Goal: Information Seeking & Learning: Check status

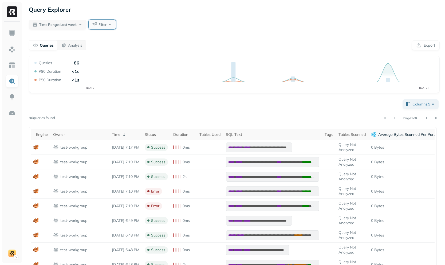
click at [104, 21] on button "Filter" at bounding box center [102, 25] width 27 height 10
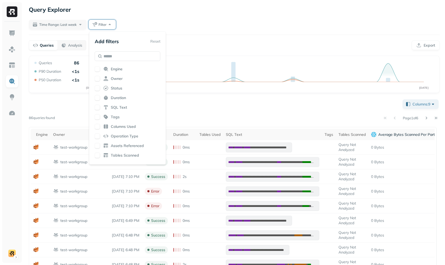
click at [114, 89] on span "Status" at bounding box center [116, 88] width 11 height 5
click at [244, 26] on div "Time Range: Last week Filter" at bounding box center [234, 25] width 411 height 10
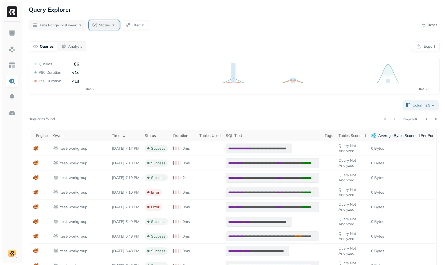
click at [118, 25] on button "Status" at bounding box center [104, 25] width 31 height 10
click at [102, 71] on div "ERROR" at bounding box center [109, 71] width 58 height 6
click at [238, 109] on div "Columns: 9 Page 1 of 6 86 queries found Engine Owner Time Status Duration Table…" at bounding box center [234, 239] width 411 height 278
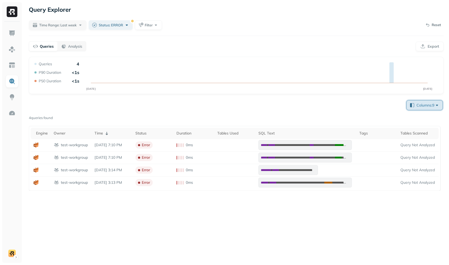
click at [417, 108] on span "Columns: 9" at bounding box center [427, 105] width 23 height 5
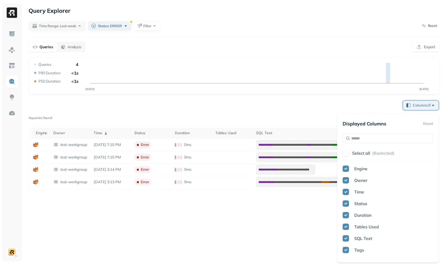
scroll to position [3, 0]
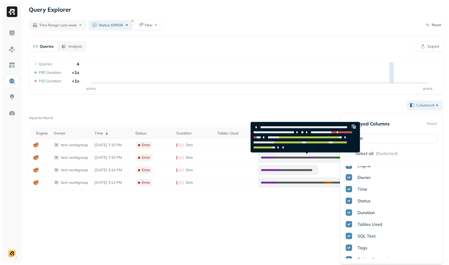
click at [237, 97] on div "**********" at bounding box center [236, 124] width 415 height 134
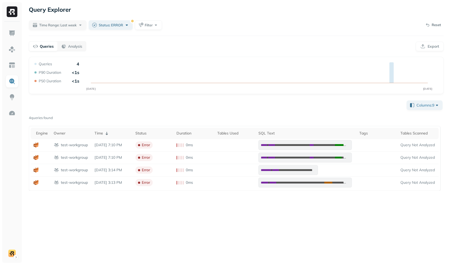
click at [62, 30] on div "Time Range: Last week Status: ERROR Filter Reset" at bounding box center [236, 25] width 415 height 11
click at [64, 27] on span "Time Range: Last week" at bounding box center [57, 25] width 37 height 5
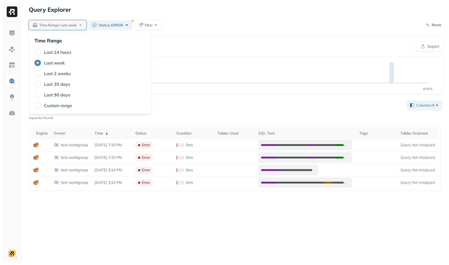
click at [51, 93] on label "Last 90 days" at bounding box center [57, 94] width 26 height 5
click at [41, 93] on button "Last 90 days" at bounding box center [37, 95] width 6 height 6
click at [198, 56] on div "**********" at bounding box center [235, 132] width 425 height 265
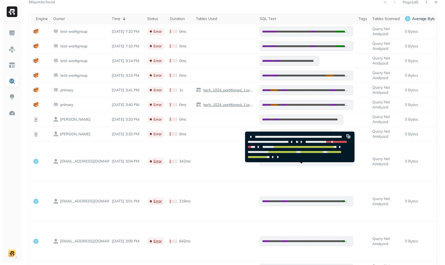
scroll to position [0, 0]
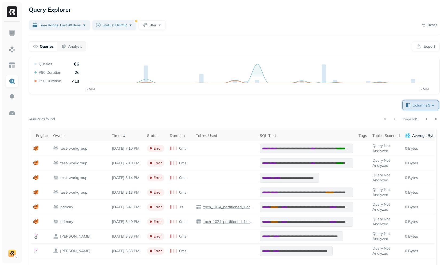
click at [416, 104] on span "Columns: 9" at bounding box center [423, 105] width 23 height 5
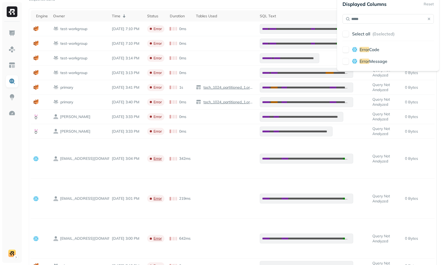
type input "*****"
click at [379, 62] on span "Message" at bounding box center [378, 61] width 18 height 5
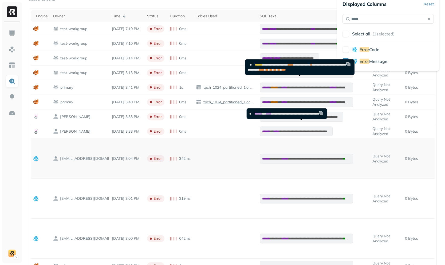
click at [206, 157] on td at bounding box center [225, 159] width 64 height 40
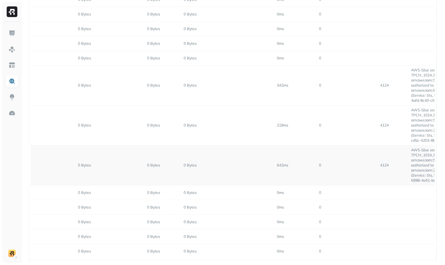
scroll to position [0, 774]
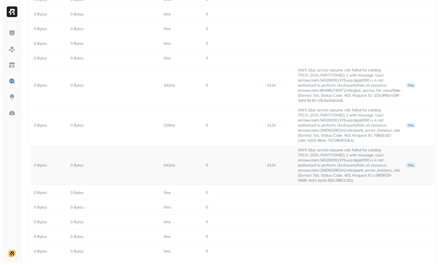
click at [349, 167] on td "AWS Glue service assume role failed for catalog TPCH_1024_PARTITIONED_1 with me…" at bounding box center [349, 166] width 108 height 40
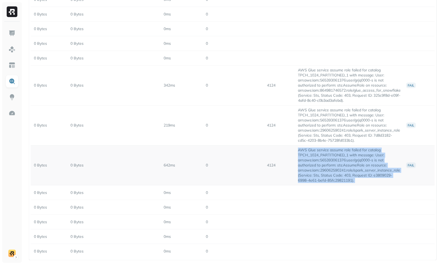
click at [349, 167] on td "AWS Glue service assume role failed for catalog TPCH_1024_PARTITIONED_1 with me…" at bounding box center [349, 166] width 108 height 40
click at [360, 178] on td "AWS Glue service assume role failed for catalog TPCH_1024_PARTITIONED_1 with me…" at bounding box center [349, 166] width 108 height 40
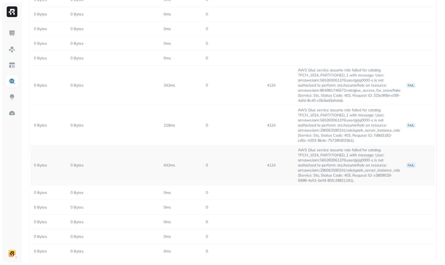
click at [355, 166] on td "AWS Glue service assume role failed for catalog TPCH_1024_PARTITIONED_1 with me…" at bounding box center [349, 166] width 108 height 40
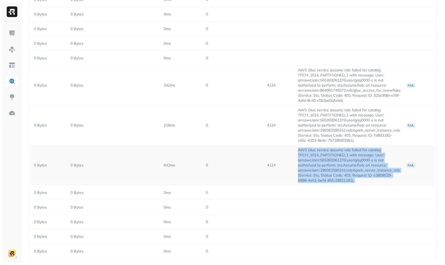
click at [355, 166] on td "AWS Glue service assume role failed for catalog TPCH_1024_PARTITIONED_1 with me…" at bounding box center [349, 166] width 108 height 40
copy td "AWS Glue service assume role failed for catalog TPCH_1024_PARTITIONED_1 with me…"
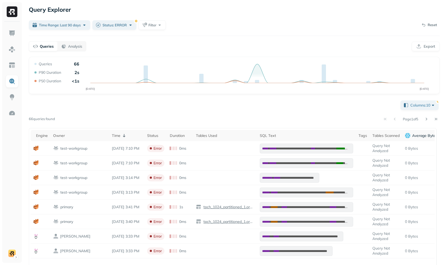
scroll to position [3, 0]
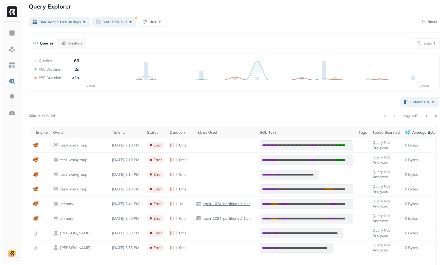
click at [426, 104] on span "Columns: 10" at bounding box center [422, 102] width 25 height 5
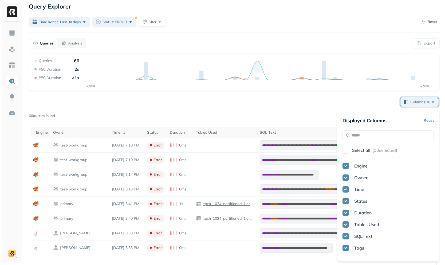
click at [371, 146] on button "Select all ( 10 selected)" at bounding box center [393, 151] width 82 height 10
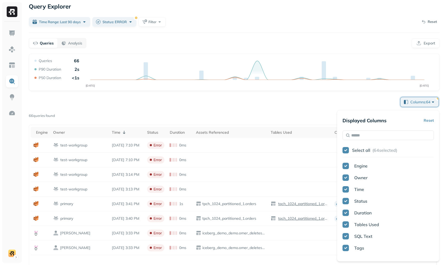
click at [373, 146] on button "Select all ( 64 selected)" at bounding box center [393, 151] width 82 height 10
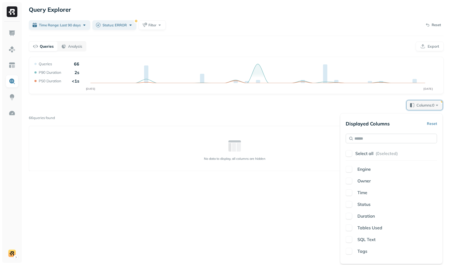
click at [377, 137] on input "text" at bounding box center [390, 139] width 91 height 10
click at [400, 170] on div "Status" at bounding box center [396, 169] width 82 height 6
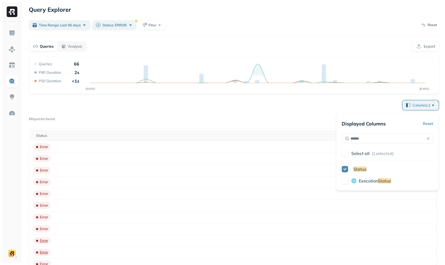
click at [378, 179] on span "Execution" at bounding box center [368, 180] width 19 height 5
click at [390, 133] on div "Displayed Columns Reset ****** Select all ( 2 selected) Status Execution Status" at bounding box center [386, 152] width 91 height 66
click at [390, 134] on input "******" at bounding box center [386, 139] width 91 height 10
type input "***"
click at [384, 170] on span "or Message" at bounding box center [375, 169] width 23 height 5
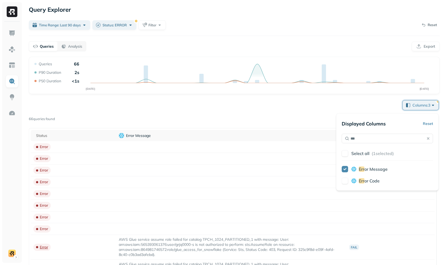
click at [376, 183] on span "or Code" at bounding box center [371, 180] width 15 height 5
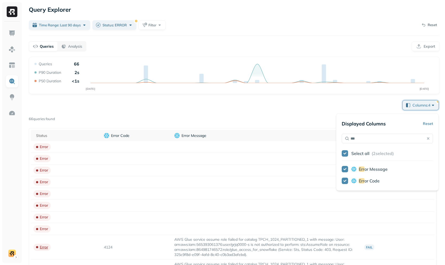
click at [309, 120] on div "Page 1 of 5" at bounding box center [247, 119] width 384 height 7
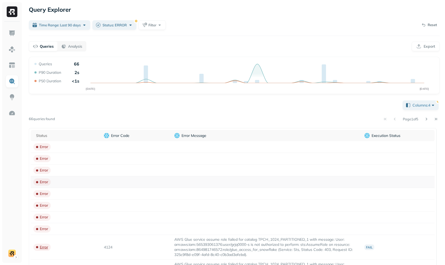
scroll to position [57, 0]
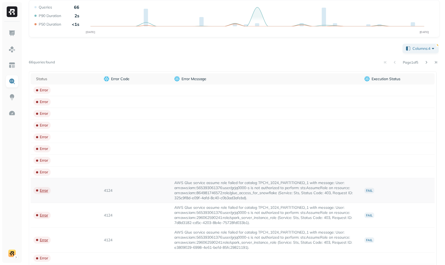
click at [172, 191] on td "AWS Glue service assume role failed for catalog TPCH_1024_PARTITIONED_1 with me…" at bounding box center [267, 190] width 190 height 25
click at [184, 189] on td "AWS Glue service assume role failed for catalog TPCH_1024_PARTITIONED_1 with me…" at bounding box center [267, 190] width 190 height 25
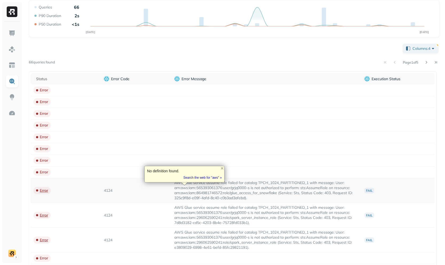
click at [176, 196] on td "AWS Glue service assume role failed for catalog TPCH_1024_PARTITIONED_1 with me…" at bounding box center [267, 190] width 190 height 25
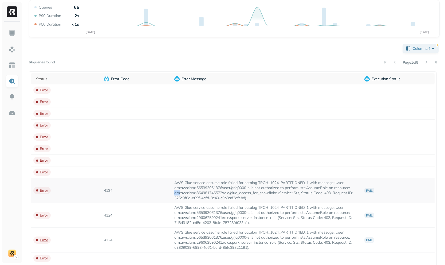
click at [176, 196] on td "AWS Glue service assume role failed for catalog TPCH_1024_PARTITIONED_1 with me…" at bounding box center [267, 190] width 190 height 25
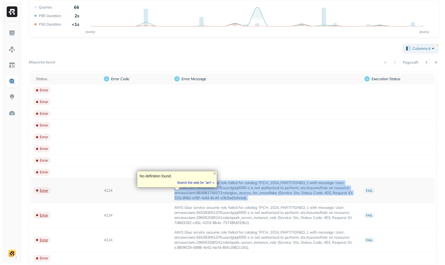
click at [176, 196] on td "AWS Glue service assume role failed for catalog TPCH_1024_PARTITIONED_1 with me…" at bounding box center [267, 190] width 190 height 25
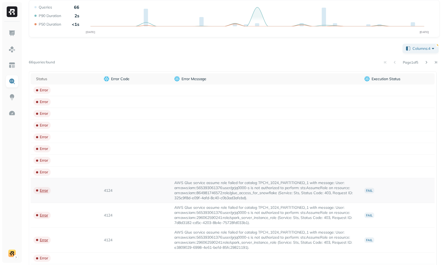
click at [148, 201] on td "4124" at bounding box center [136, 190] width 70 height 25
click at [414, 51] on button "Columns: 4" at bounding box center [420, 49] width 36 height 10
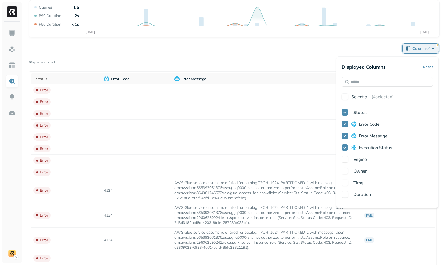
click at [366, 160] on span "Engine" at bounding box center [359, 159] width 13 height 5
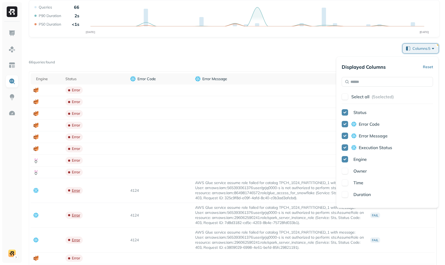
click at [275, 26] on icon "JUN 20 SEP 18" at bounding box center [234, 21] width 402 height 32
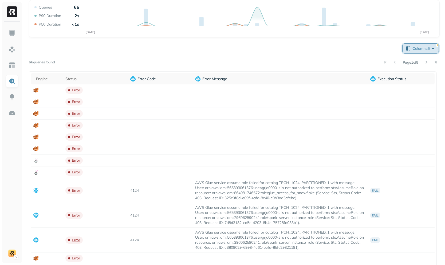
click at [421, 51] on button "Columns: 5" at bounding box center [420, 49] width 36 height 10
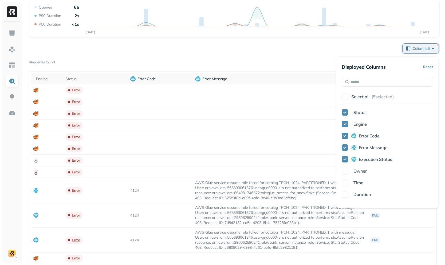
scroll to position [7, 0]
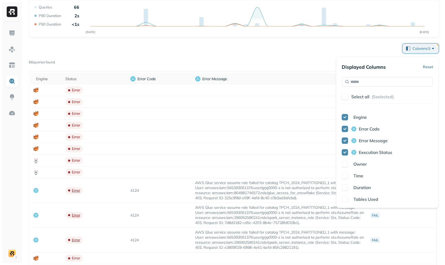
click at [364, 163] on span "Owner" at bounding box center [359, 164] width 13 height 5
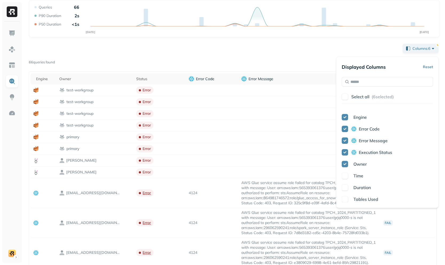
click at [302, 62] on div "Page 1 of 5" at bounding box center [247, 62] width 384 height 7
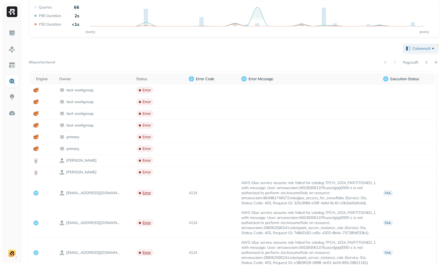
scroll to position [7, 0]
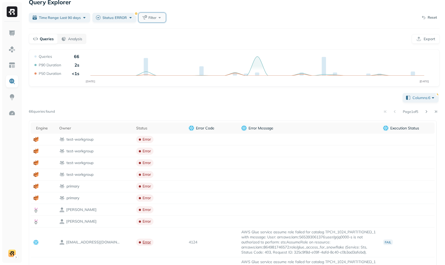
click at [156, 19] on span "Filter" at bounding box center [152, 17] width 8 height 5
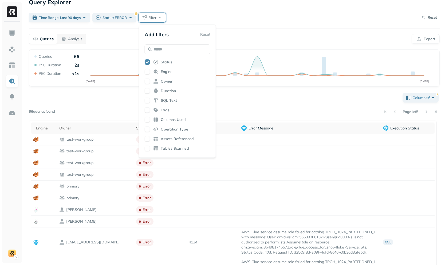
click at [158, 71] on div "Engine" at bounding box center [178, 71] width 66 height 5
click at [268, 101] on div "Columns: 6 Page 1 of 5 66 queries found Engine Owner Status Error Code Error Me…" at bounding box center [234, 235] width 411 height 286
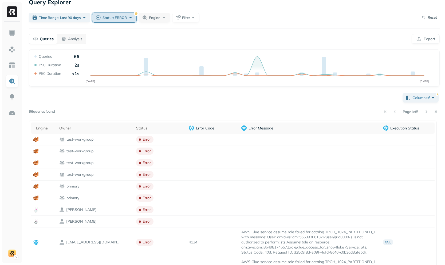
click at [133, 20] on button "Status: ERROR" at bounding box center [114, 18] width 44 height 10
click at [211, 32] on div "Query Explorer Time Range: Last 90 days Status: ERROR Engine Filter Reset Queri…" at bounding box center [233, 188] width 421 height 390
click at [77, 15] on span "Time Range: Last 90 days" at bounding box center [60, 17] width 42 height 5
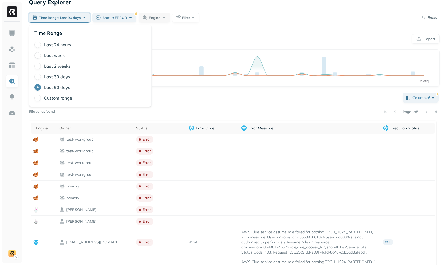
click at [54, 77] on label "Last 30 days" at bounding box center [57, 76] width 26 height 5
click at [41, 77] on button "Last 30 days" at bounding box center [37, 77] width 6 height 6
click at [198, 113] on div "Page 1 of 2" at bounding box center [247, 111] width 384 height 7
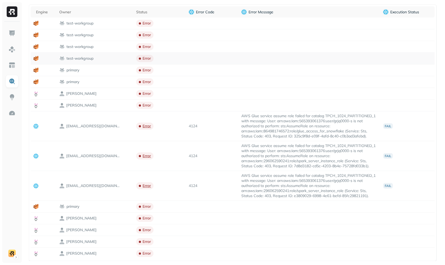
scroll to position [0, 0]
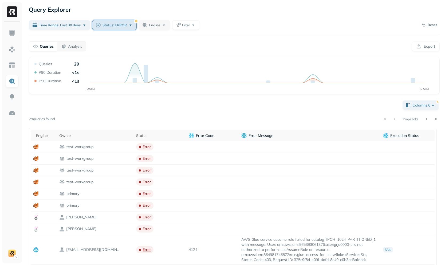
click at [133, 23] on div "Status: ERROR" at bounding box center [117, 24] width 31 height 5
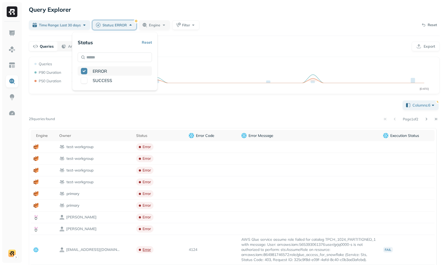
click at [113, 73] on div "ERROR" at bounding box center [119, 71] width 58 height 6
click at [203, 46] on div "Queries Analysis Export" at bounding box center [234, 46] width 411 height 10
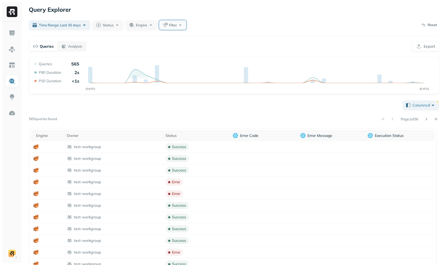
click at [164, 25] on button "Filter" at bounding box center [172, 25] width 27 height 10
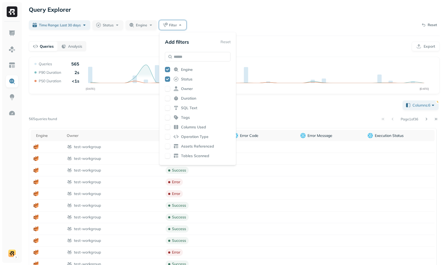
click at [189, 78] on span "Status" at bounding box center [186, 79] width 11 height 5
click at [190, 68] on span "Engine" at bounding box center [187, 69] width 12 height 5
click at [296, 43] on div "Queries Analysis Export" at bounding box center [234, 46] width 411 height 10
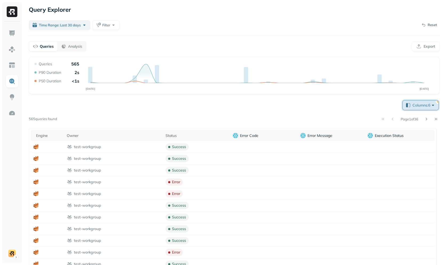
click at [413, 109] on button "Columns: 6" at bounding box center [420, 106] width 36 height 10
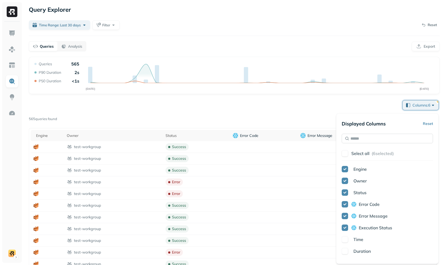
click at [380, 137] on input "text" at bounding box center [386, 139] width 91 height 10
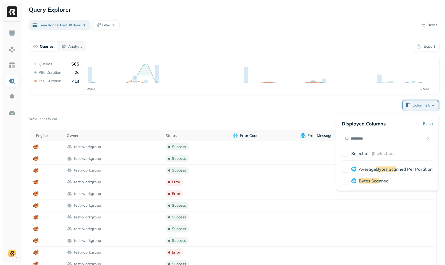
type input "*********"
click at [370, 181] on span "Bytes Sca" at bounding box center [369, 180] width 20 height 5
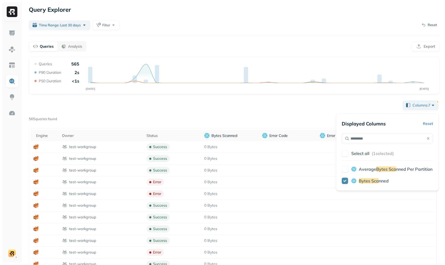
click at [325, 106] on div "Columns: 7 Page 1 of 36 565 queries found Engine Owner Status Bytes Scanned Err…" at bounding box center [234, 215] width 411 height 231
